Goal: Use online tool/utility: Utilize a website feature to perform a specific function

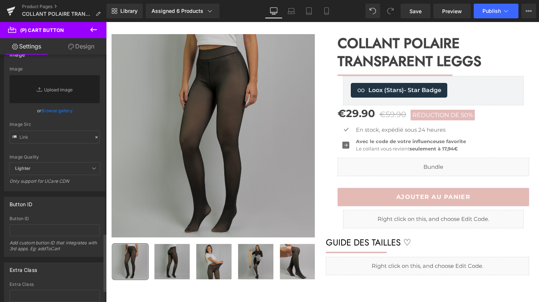
scroll to position [766, 0]
click at [39, 138] on input "text" at bounding box center [55, 135] width 90 height 13
click at [36, 148] on div "Image Quality Lighter Lightest Lighter Lighter Lightest Only support for UCare …" at bounding box center [55, 113] width 90 height 96
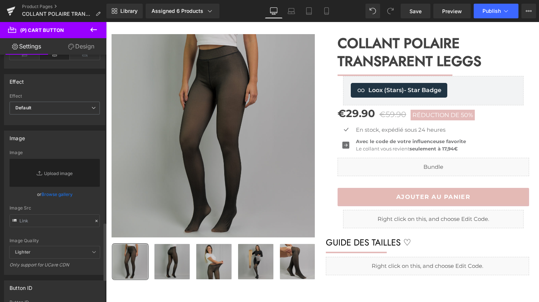
scroll to position [601, 0]
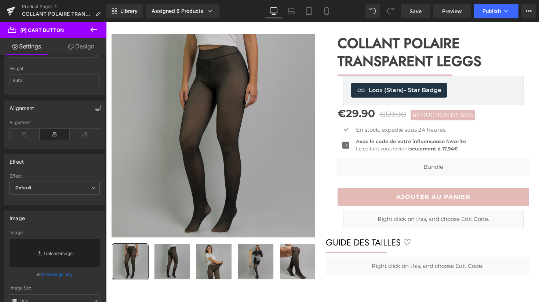
click at [77, 46] on link "Design" at bounding box center [81, 46] width 53 height 17
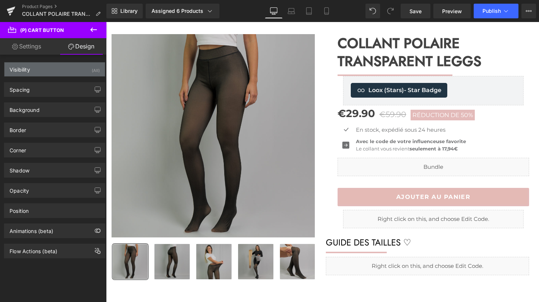
click at [47, 69] on div "Visibility (All)" at bounding box center [54, 69] width 101 height 14
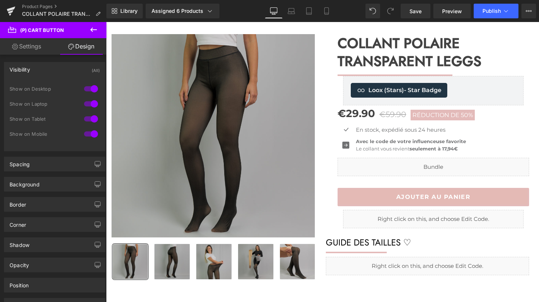
click at [42, 70] on div "Visibility (All)" at bounding box center [54, 69] width 101 height 14
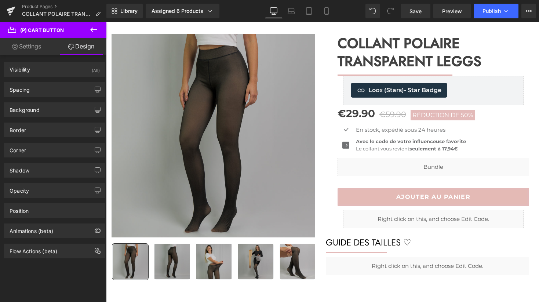
click at [34, 48] on link "Settings" at bounding box center [26, 46] width 53 height 17
type input "100"
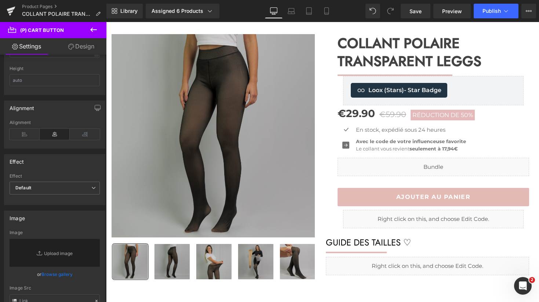
scroll to position [0, 0]
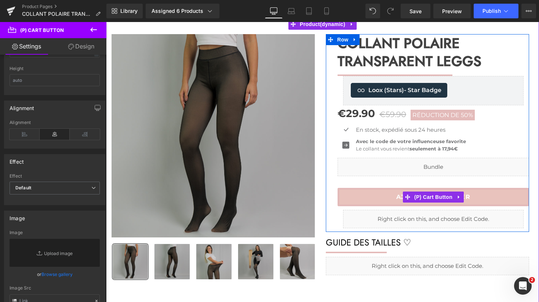
click at [367, 194] on button "AJOUTER AU PANIER" at bounding box center [434, 197] width 192 height 18
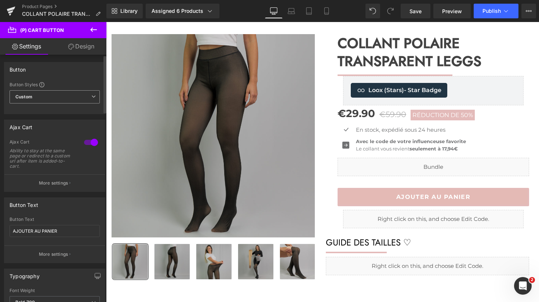
click at [41, 100] on span "Custom Setup Global Style" at bounding box center [55, 96] width 90 height 13
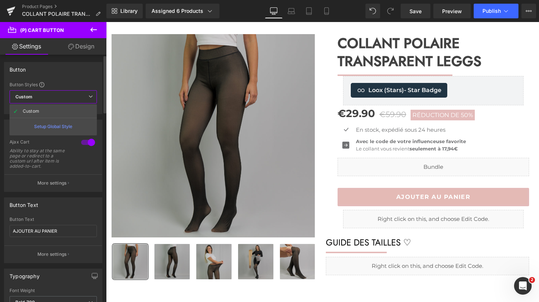
click at [54, 72] on div "Button" at bounding box center [53, 69] width 98 height 14
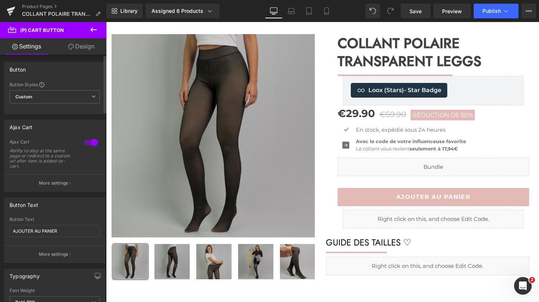
click at [78, 47] on link "Design" at bounding box center [81, 46] width 53 height 17
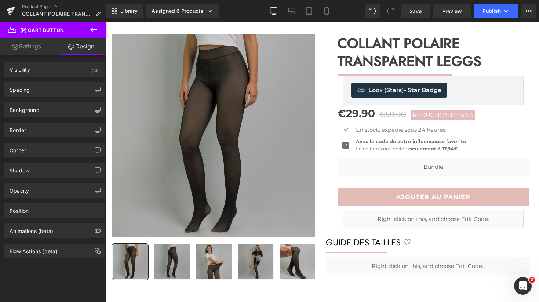
click at [19, 48] on link "Settings" at bounding box center [26, 46] width 53 height 17
type input "100"
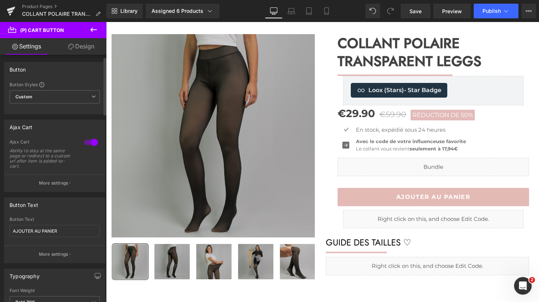
scroll to position [11, 0]
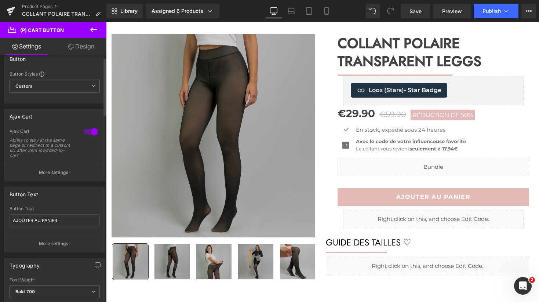
click at [42, 141] on div "Ability to stay at the same page or redirect to a custom url after item is adde…" at bounding box center [43, 148] width 66 height 21
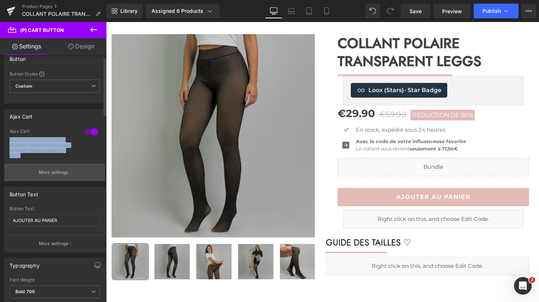
click at [44, 169] on p "More settings" at bounding box center [53, 172] width 29 height 7
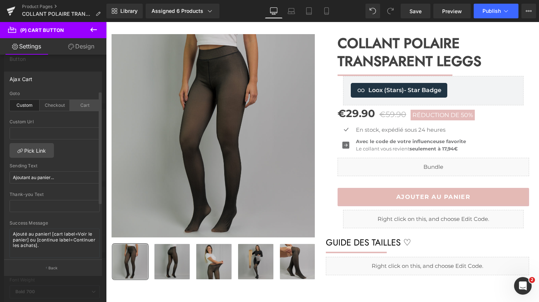
click at [77, 107] on div "Cart" at bounding box center [85, 105] width 30 height 11
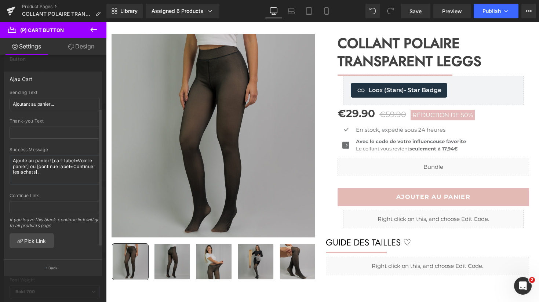
scroll to position [0, 0]
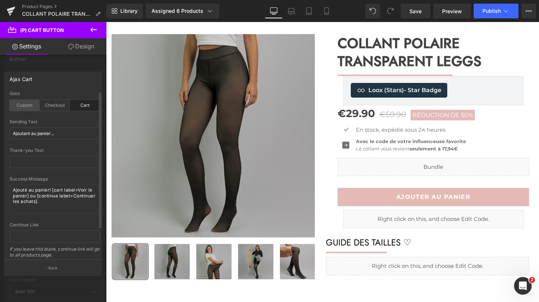
click at [23, 102] on div "Custom" at bounding box center [25, 105] width 30 height 11
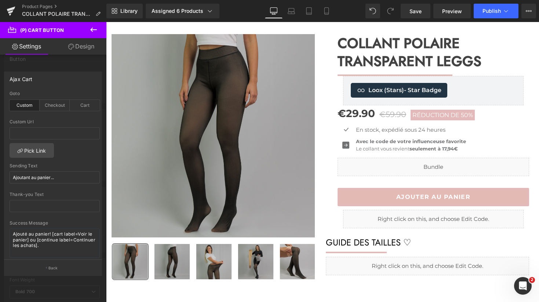
click at [90, 31] on icon at bounding box center [93, 29] width 9 height 9
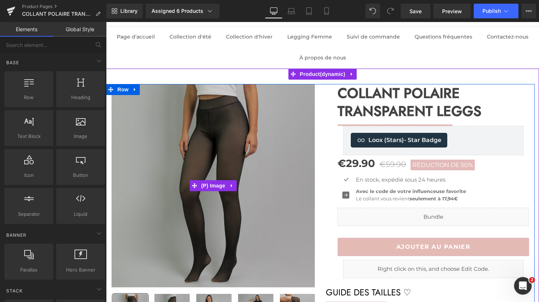
scroll to position [18, 0]
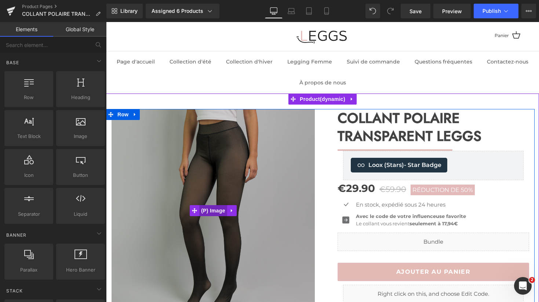
click at [218, 212] on span "(P) Image" at bounding box center [213, 210] width 28 height 11
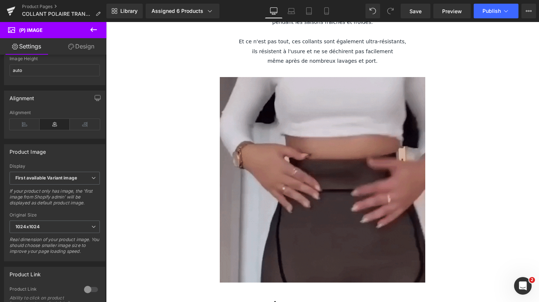
scroll to position [1243, 0]
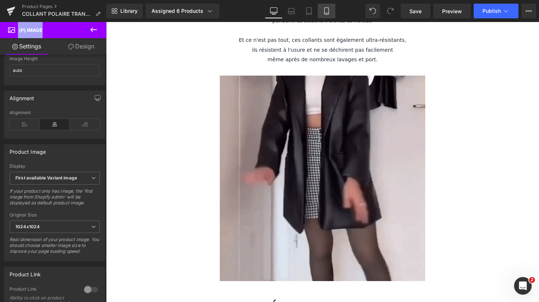
click at [321, 14] on link "Mobile" at bounding box center [327, 11] width 18 height 15
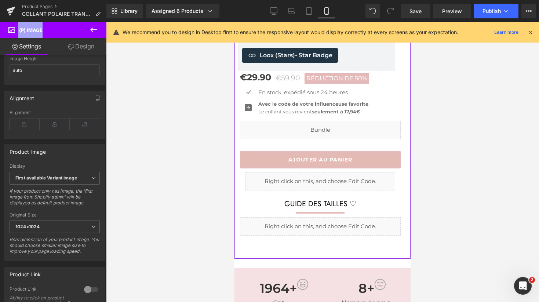
scroll to position [280, 0]
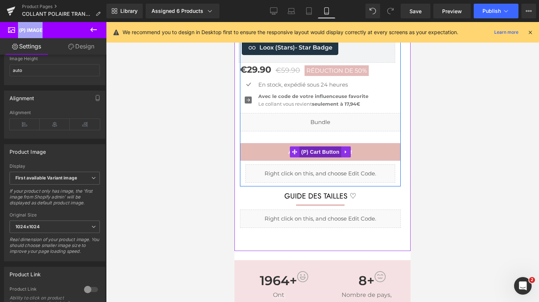
click at [316, 150] on span "(P) Cart Button" at bounding box center [321, 151] width 42 height 11
